Goal: Communication & Community: Answer question/provide support

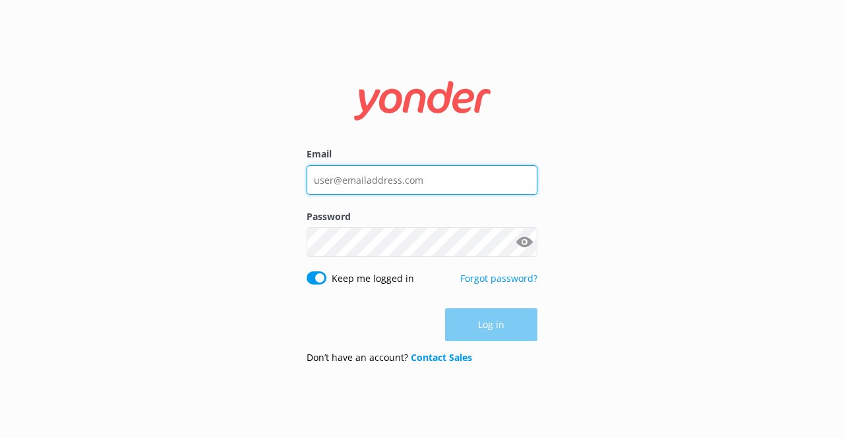
type input "[EMAIL_ADDRESS][DOMAIN_NAME]"
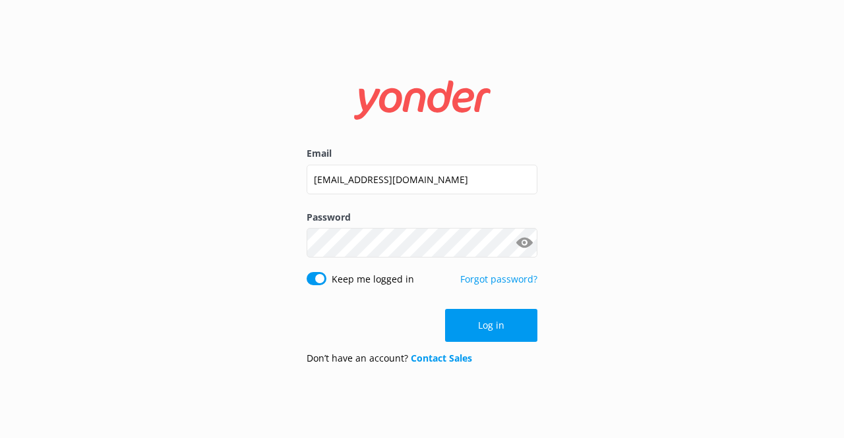
click at [494, 336] on div "Log in" at bounding box center [422, 325] width 231 height 33
click at [494, 336] on button "Log in" at bounding box center [491, 325] width 92 height 33
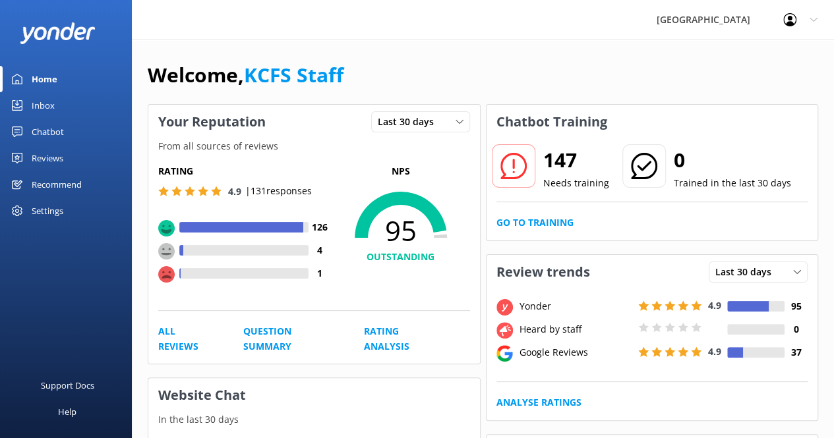
click at [41, 105] on div "Inbox" at bounding box center [43, 105] width 23 height 26
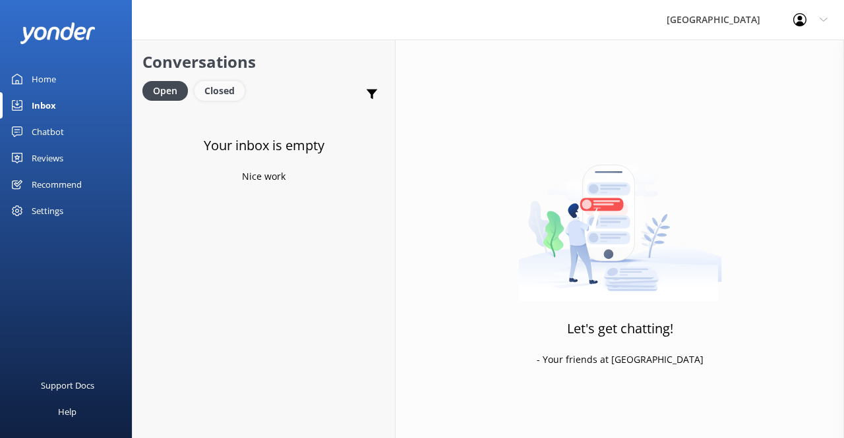
click at [222, 95] on div "Closed" at bounding box center [219, 91] width 50 height 20
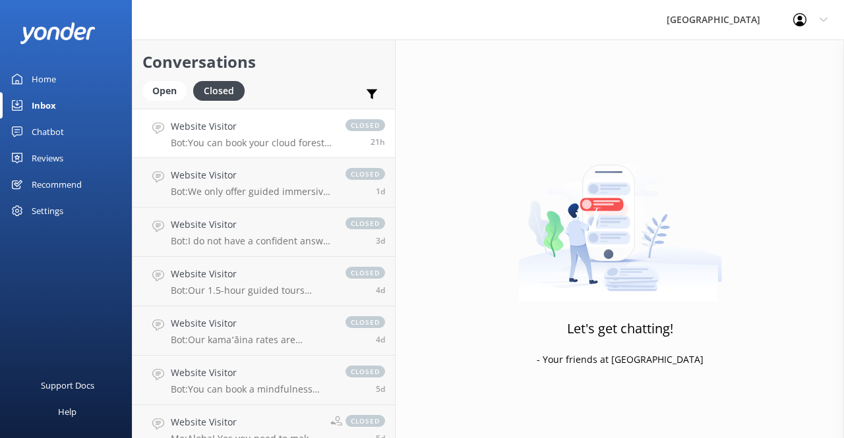
click at [315, 142] on p "Bot: You can book your cloud forest experience here: [URL][DOMAIN_NAME]." at bounding box center [252, 143] width 162 height 12
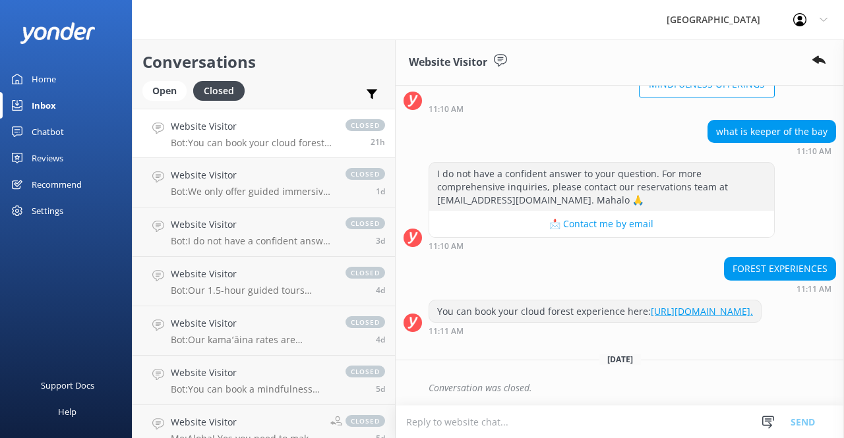
scroll to position [167, 0]
click at [314, 167] on link "Website Visitor Bot: We only offer guided immersive experiences at the Sanctuar…" at bounding box center [264, 182] width 262 height 49
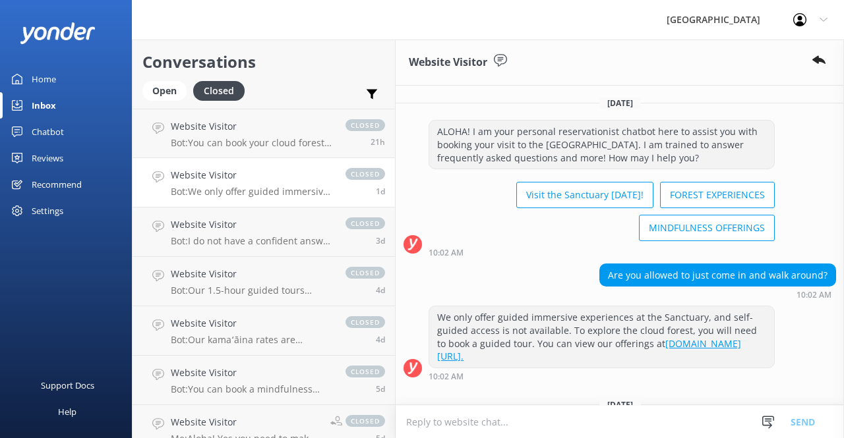
scroll to position [44, 0]
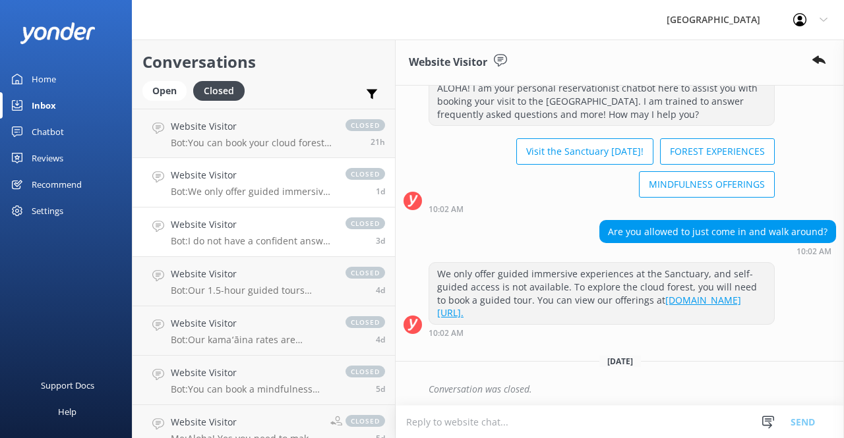
click at [298, 227] on h4 "Website Visitor" at bounding box center [252, 225] width 162 height 15
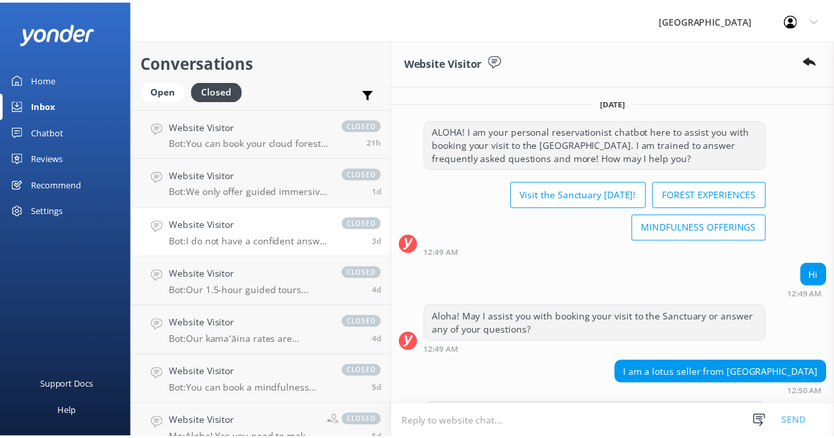
scroll to position [119, 0]
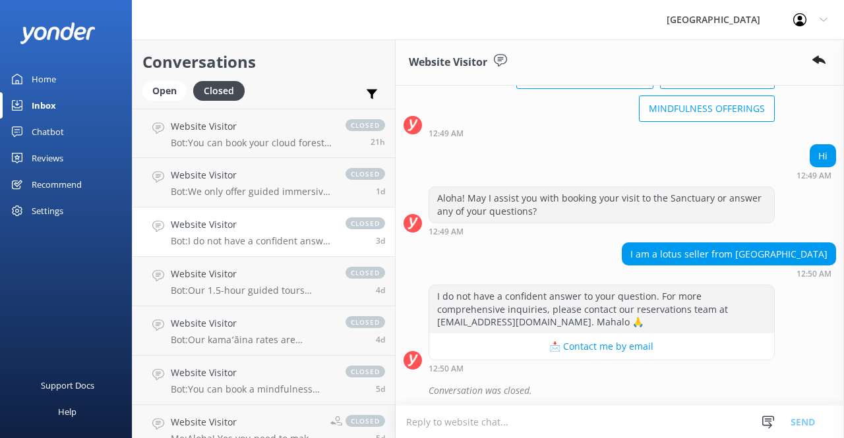
click at [45, 156] on div "Reviews" at bounding box center [48, 158] width 32 height 26
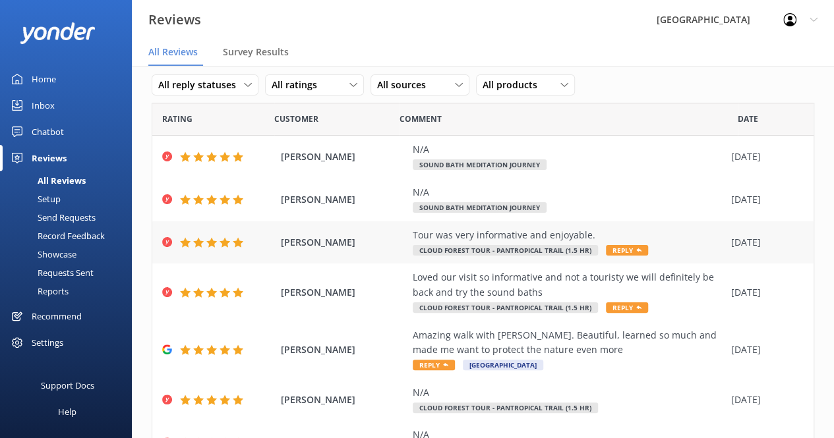
scroll to position [46, 0]
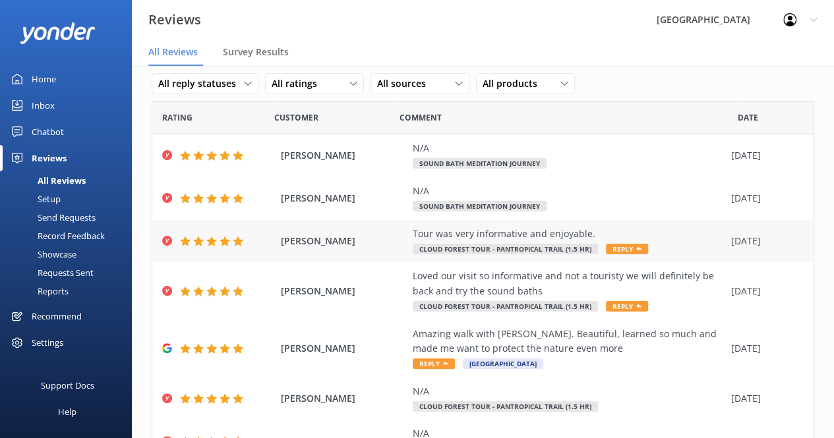
click at [481, 248] on span "Cloud Forest Tour - Pantropical Trail (1.5 hr)" at bounding box center [505, 249] width 185 height 11
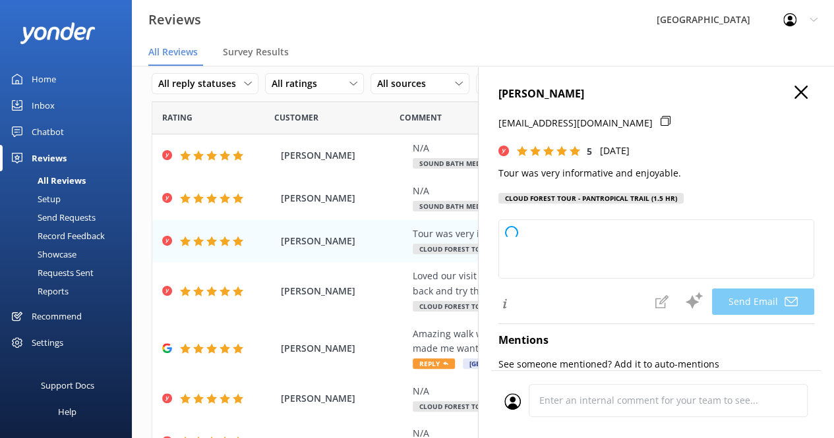
type textarea "Thank you so much for your kind words, [PERSON_NAME]! We're glad you enjoyed th…"
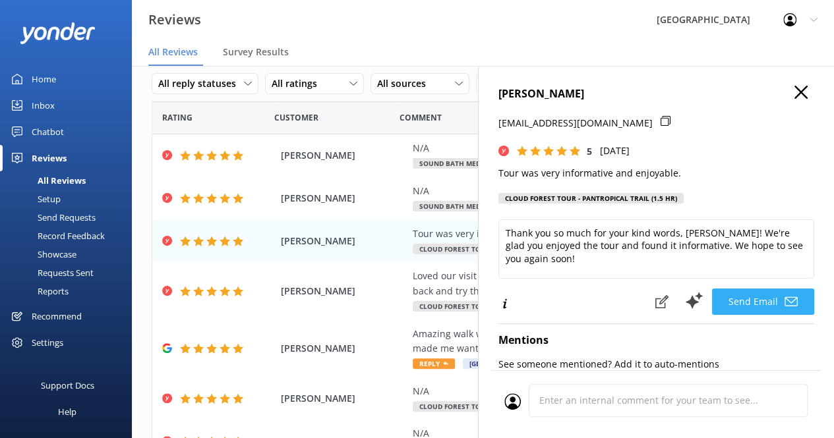
click at [746, 301] on button "Send Email" at bounding box center [763, 302] width 102 height 26
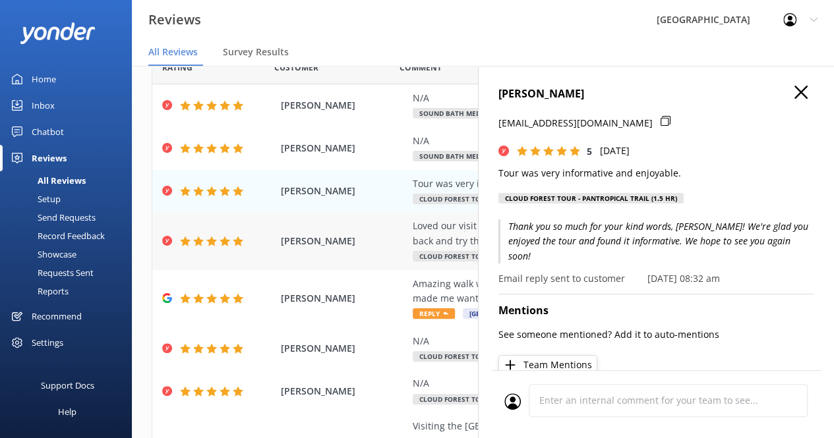
scroll to position [98, 0]
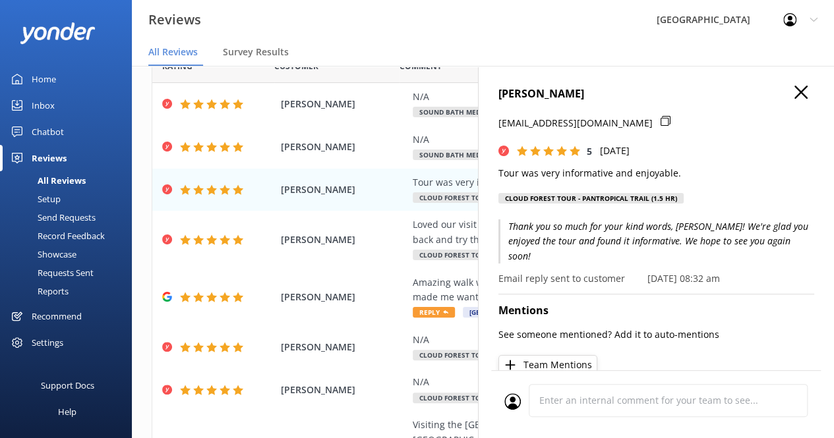
click at [794, 96] on use "button" at bounding box center [800, 92] width 13 height 13
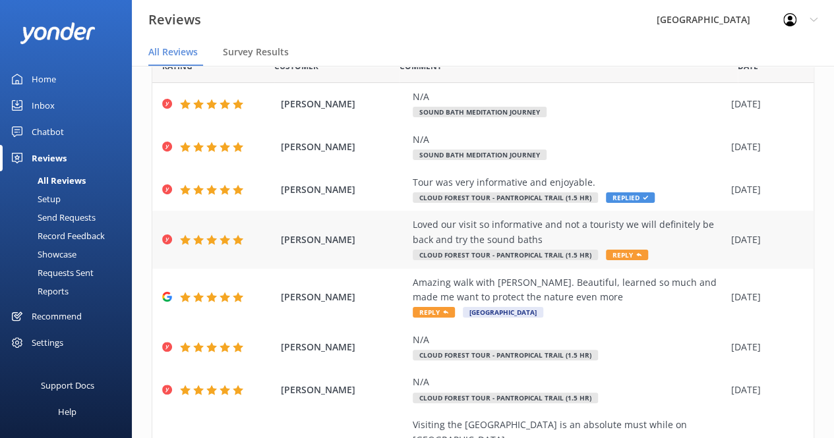
click at [616, 252] on span "Reply" at bounding box center [627, 255] width 42 height 11
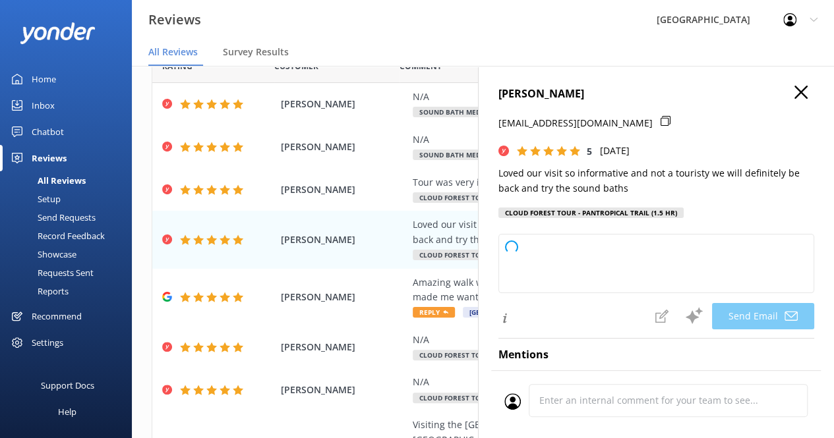
type textarea "Thank you so much, [PERSON_NAME]! We're delighted you enjoyed your visit and fo…"
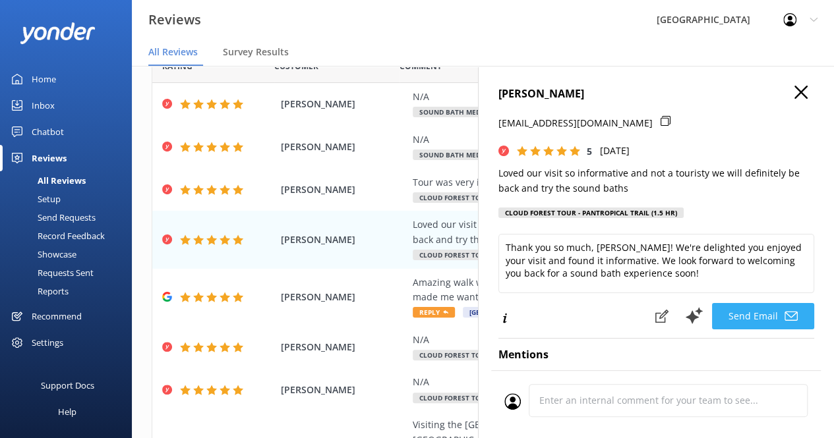
click at [724, 317] on button "Send Email" at bounding box center [763, 316] width 102 height 26
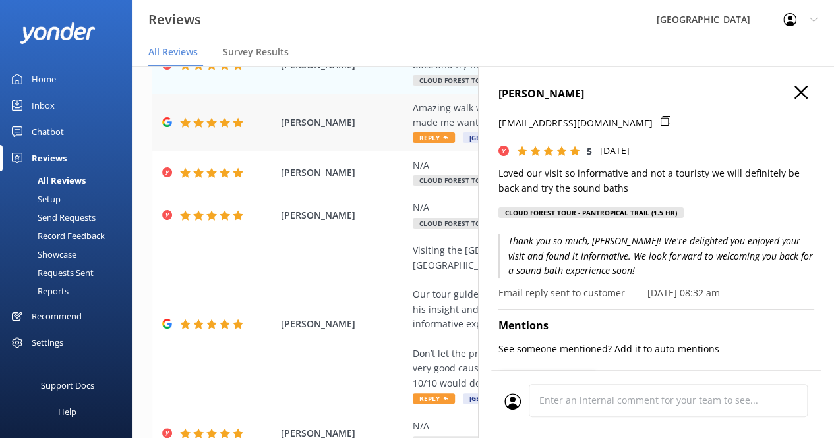
scroll to position [272, 0]
click at [794, 88] on icon "button" at bounding box center [800, 92] width 13 height 13
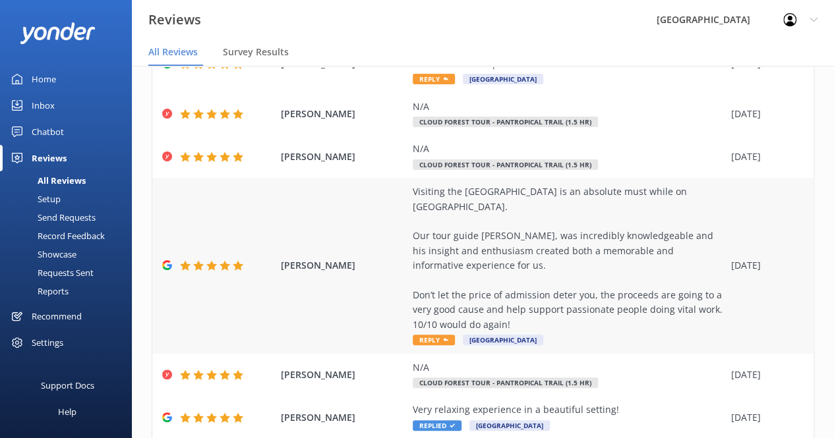
scroll to position [374, 0]
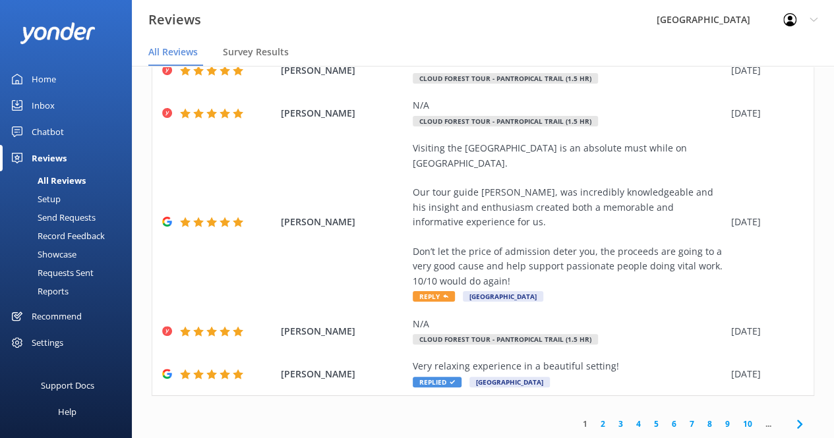
click at [594, 427] on link "2" at bounding box center [603, 424] width 18 height 13
